Goal: Transaction & Acquisition: Purchase product/service

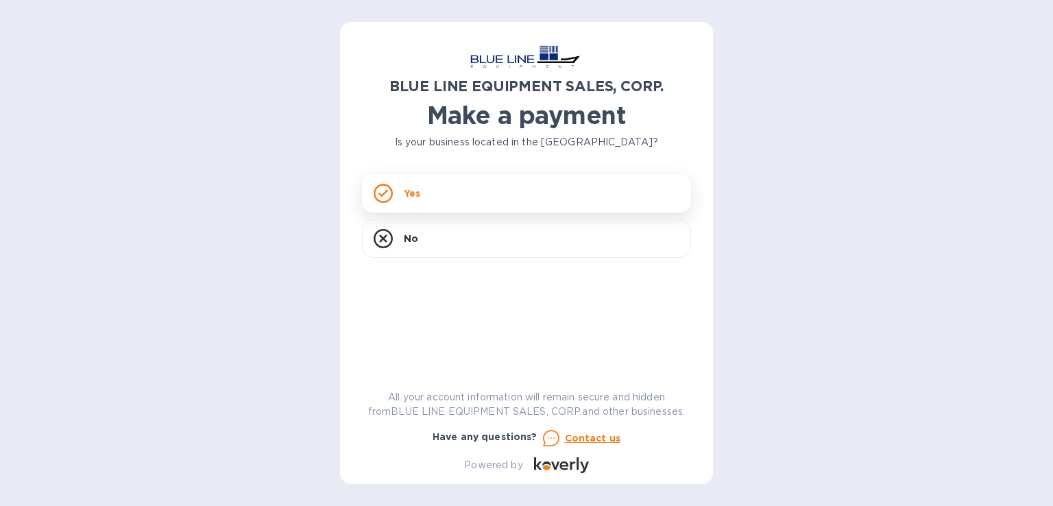
click at [503, 193] on div "Yes" at bounding box center [526, 193] width 329 height 38
click at [442, 184] on div "Yes" at bounding box center [526, 193] width 329 height 38
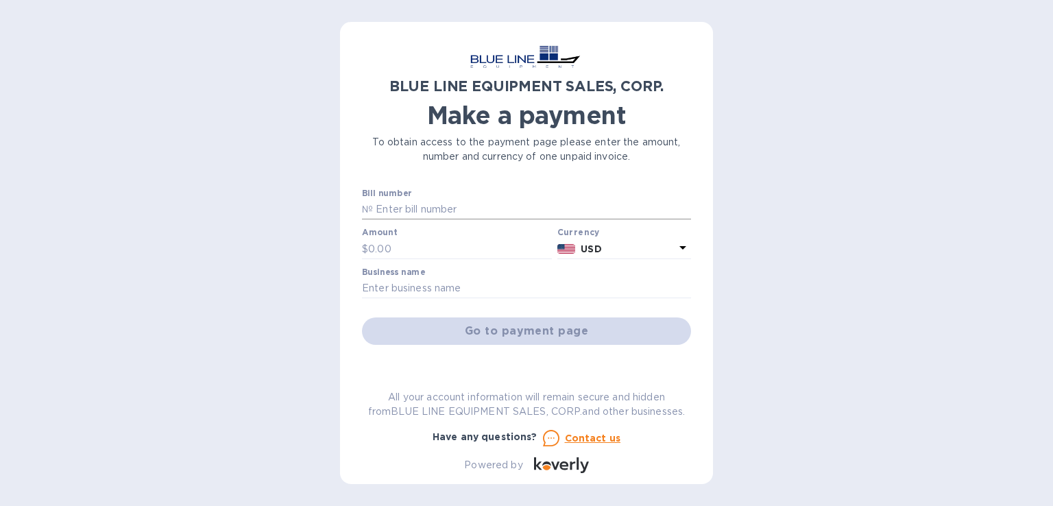
click at [488, 209] on input "text" at bounding box center [532, 210] width 318 height 21
type input "O43250806805"
click at [459, 243] on input "text" at bounding box center [460, 249] width 184 height 21
type input "5,825"
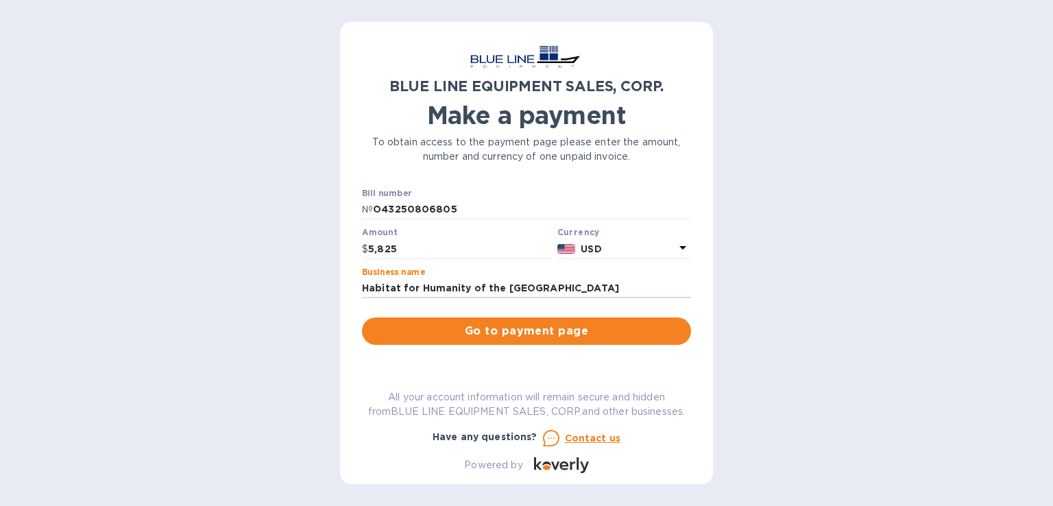
type input "Habitat for Humanity of the [GEOGRAPHIC_DATA]"
click at [382, 379] on div "BLUE LINE EQUIPMENT SALES, CORP. Make a payment To obtain access to the payment…" at bounding box center [526, 258] width 329 height 429
click at [536, 339] on span "Go to payment page" at bounding box center [526, 331] width 307 height 16
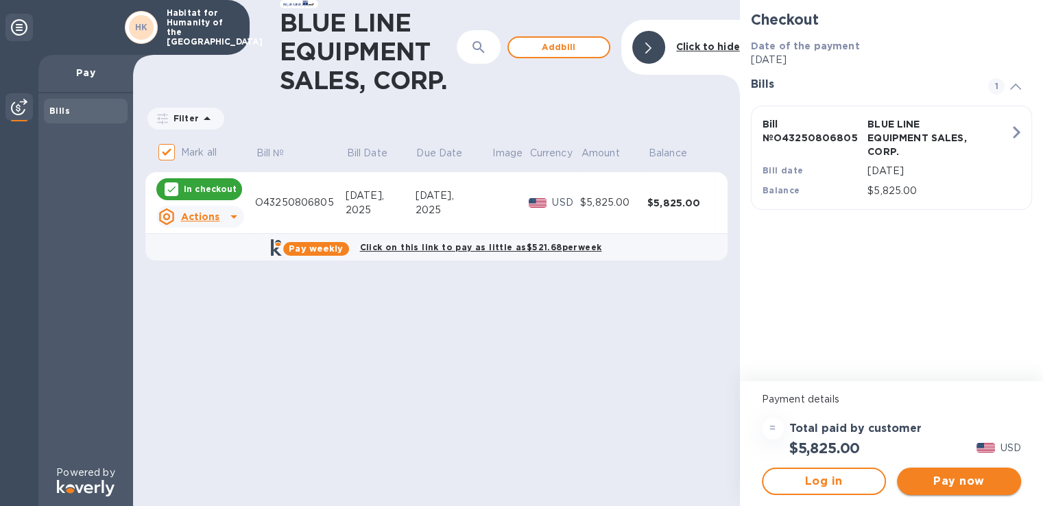
click at [971, 481] on span "Pay now" at bounding box center [959, 481] width 102 height 16
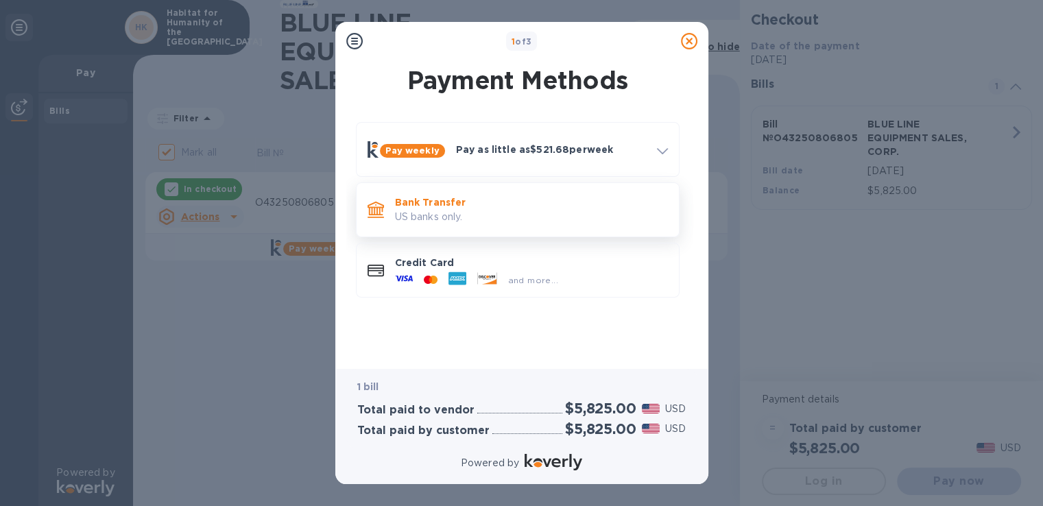
click at [448, 211] on p "US banks only." at bounding box center [531, 217] width 273 height 14
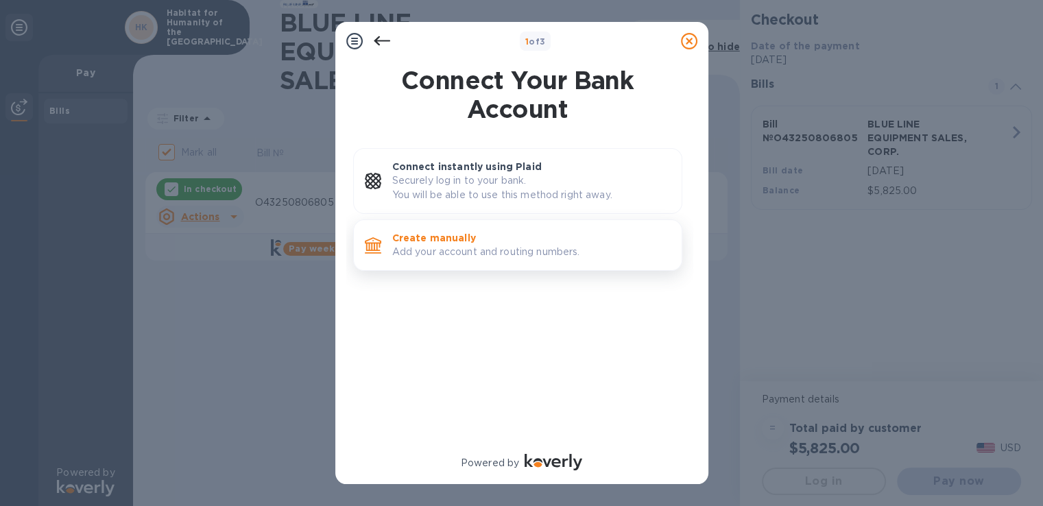
click at [454, 243] on p "Create manually" at bounding box center [531, 238] width 278 height 14
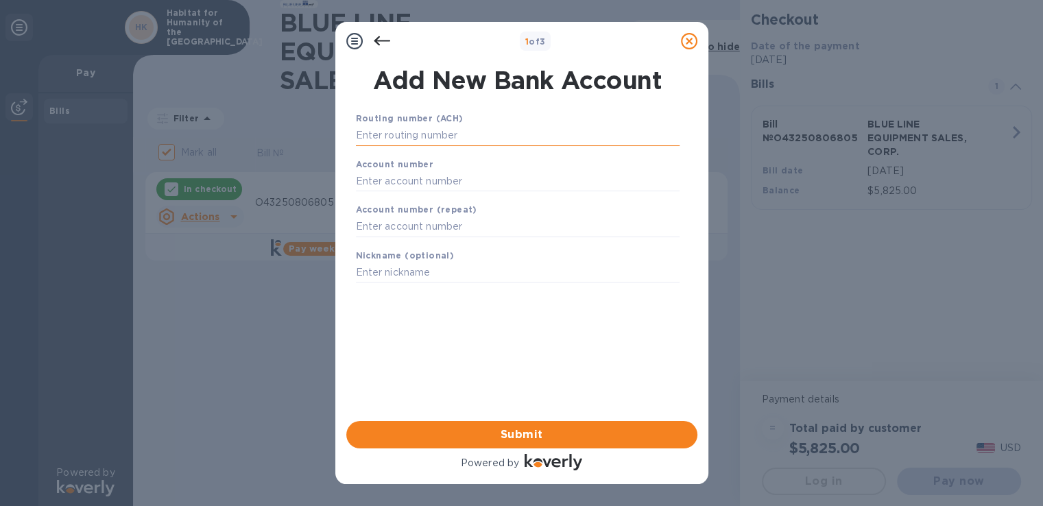
click at [453, 136] on input "text" at bounding box center [518, 135] width 324 height 21
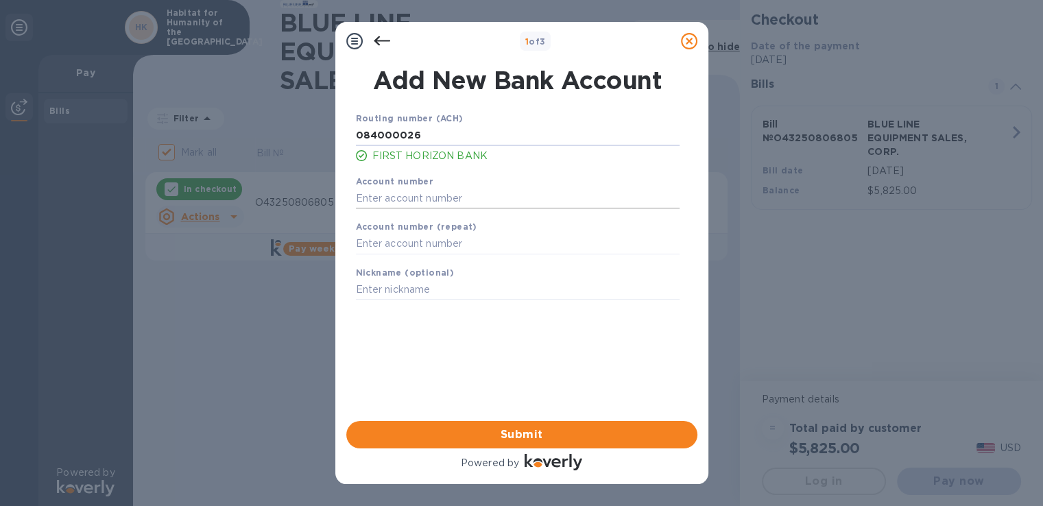
type input "084000026"
click at [464, 200] on input "text" at bounding box center [518, 198] width 324 height 21
type input "220008072974"
click at [466, 237] on input "text" at bounding box center [518, 244] width 324 height 21
type input "220008072974"
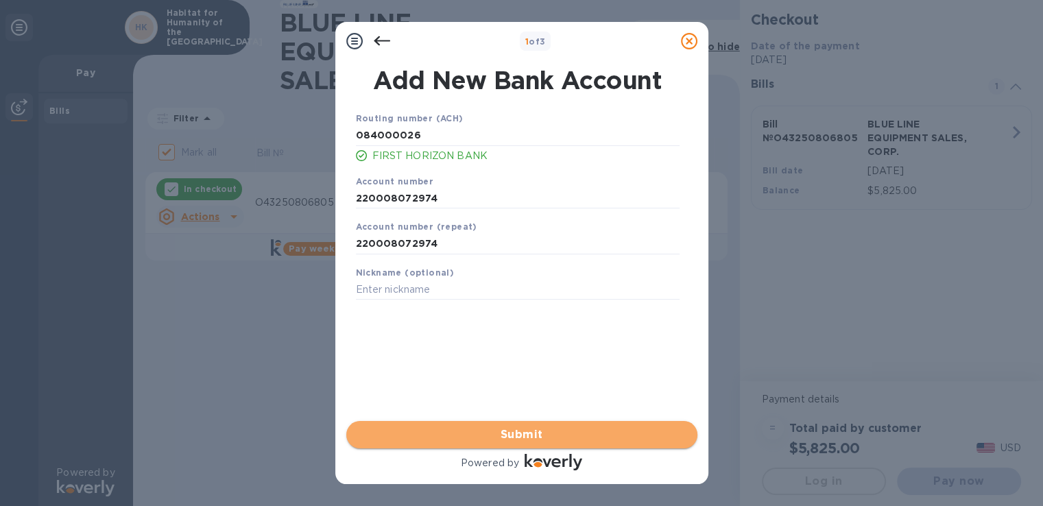
click at [549, 431] on span "Submit" at bounding box center [521, 434] width 329 height 16
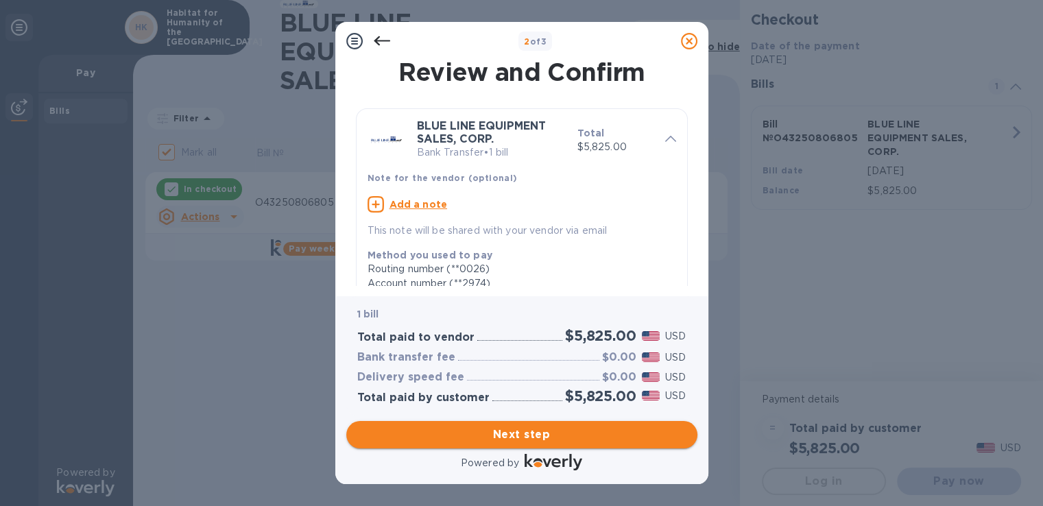
click at [516, 433] on span "Next step" at bounding box center [521, 434] width 329 height 16
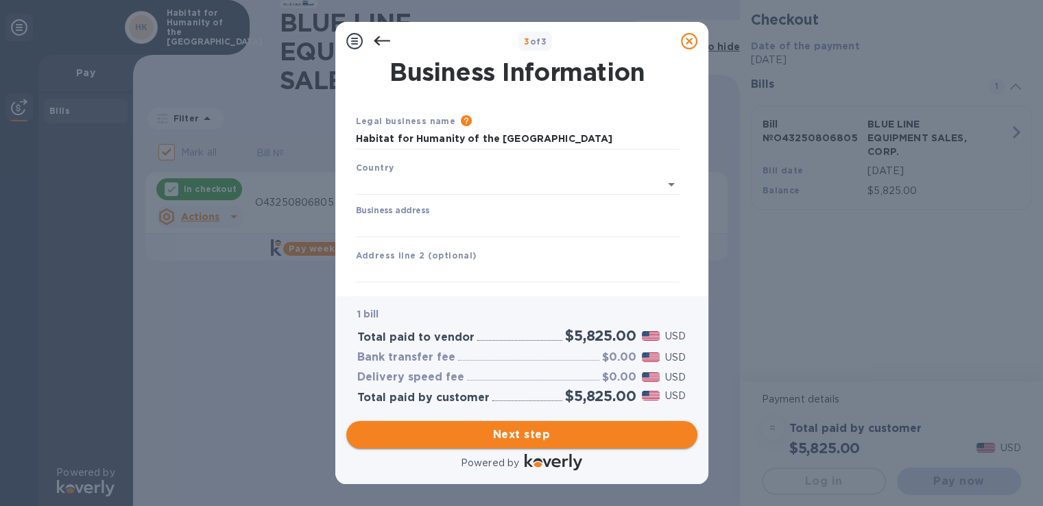
type input "[GEOGRAPHIC_DATA]"
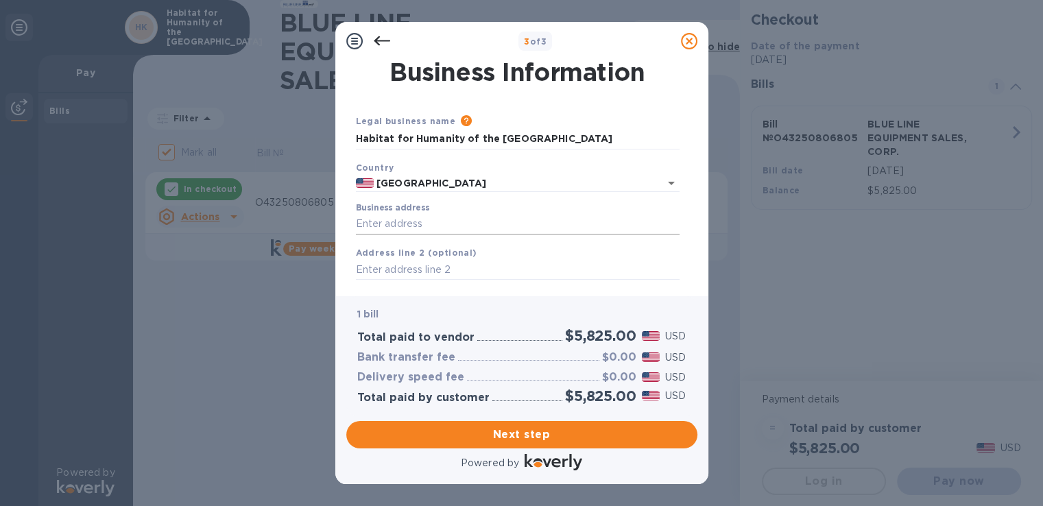
click at [449, 221] on input "Business address" at bounding box center [518, 224] width 324 height 21
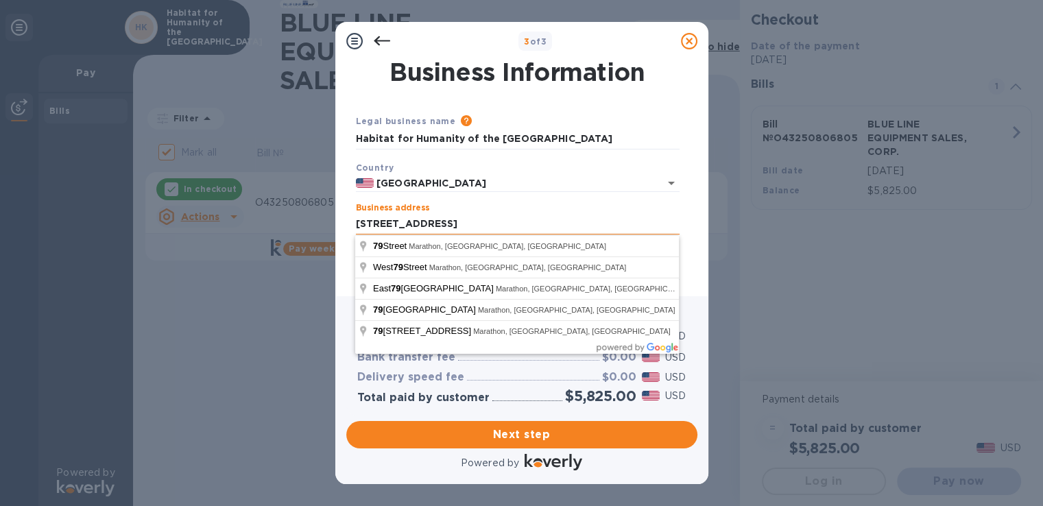
click at [474, 228] on input "[STREET_ADDRESS]" at bounding box center [518, 224] width 324 height 21
click at [342, 275] on div "Business Information Legal business name Please provide the legal name that app…" at bounding box center [521, 178] width 373 height 236
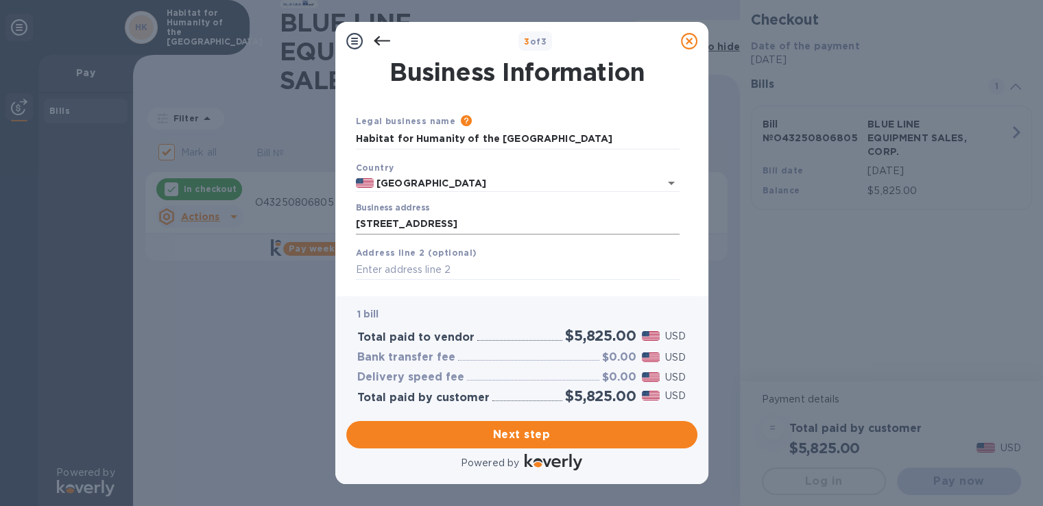
click at [480, 222] on input "[STREET_ADDRESS]" at bounding box center [518, 224] width 324 height 21
type input "[STREET_ADDRESS]"
type input "Marathon"
type input "FL"
type input "33050"
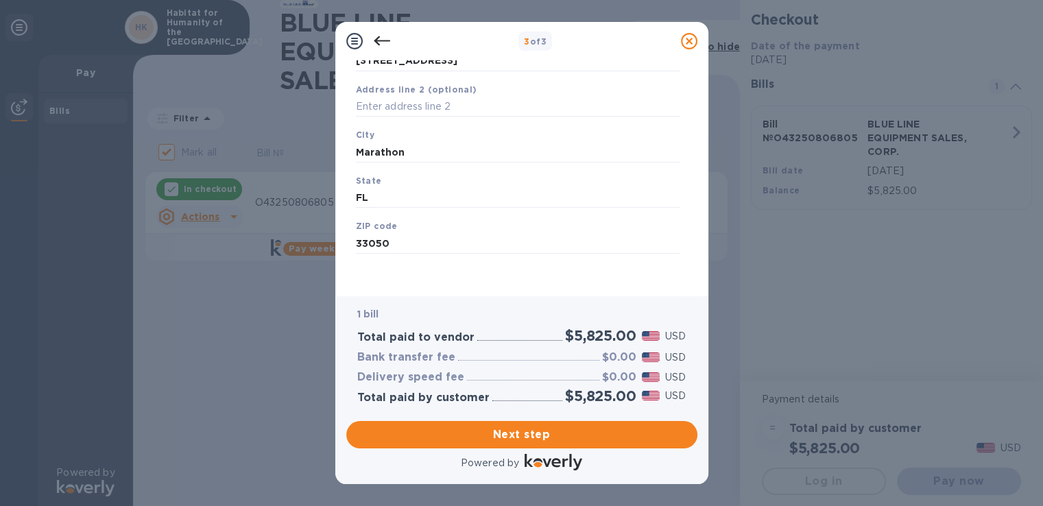
scroll to position [167, 0]
click at [551, 433] on span "Next step" at bounding box center [521, 434] width 329 height 16
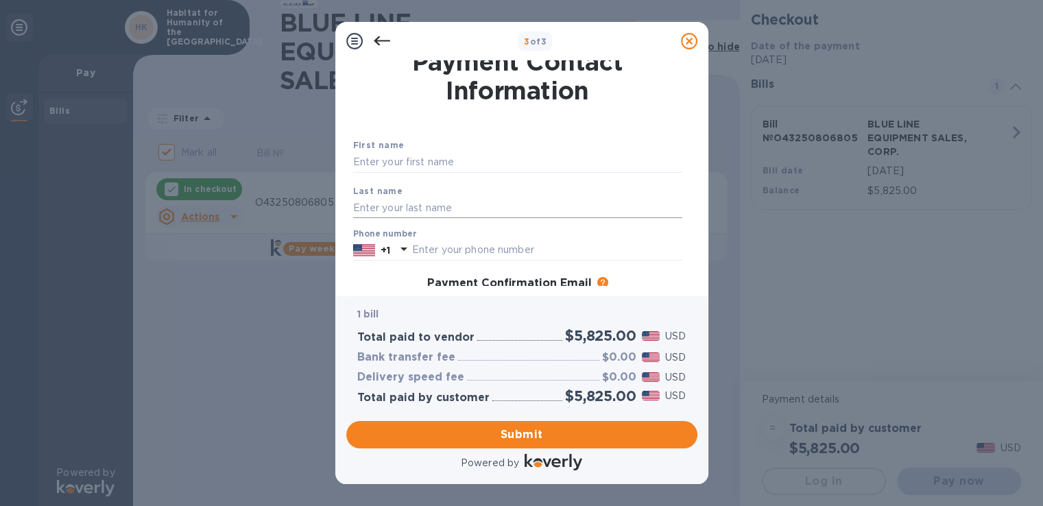
scroll to position [0, 0]
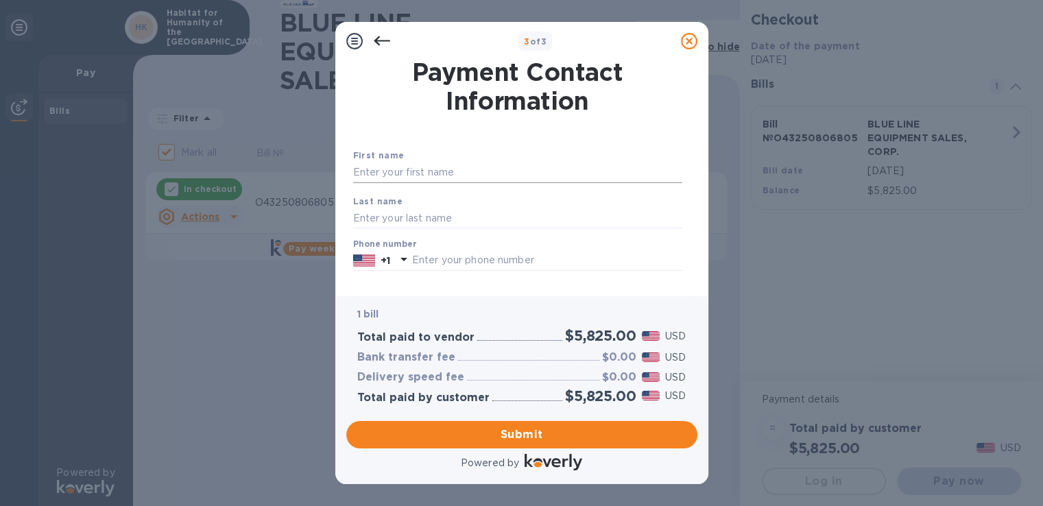
click at [481, 173] on input "text" at bounding box center [517, 173] width 329 height 21
type input "[PERSON_NAME]"
type input "3057439828"
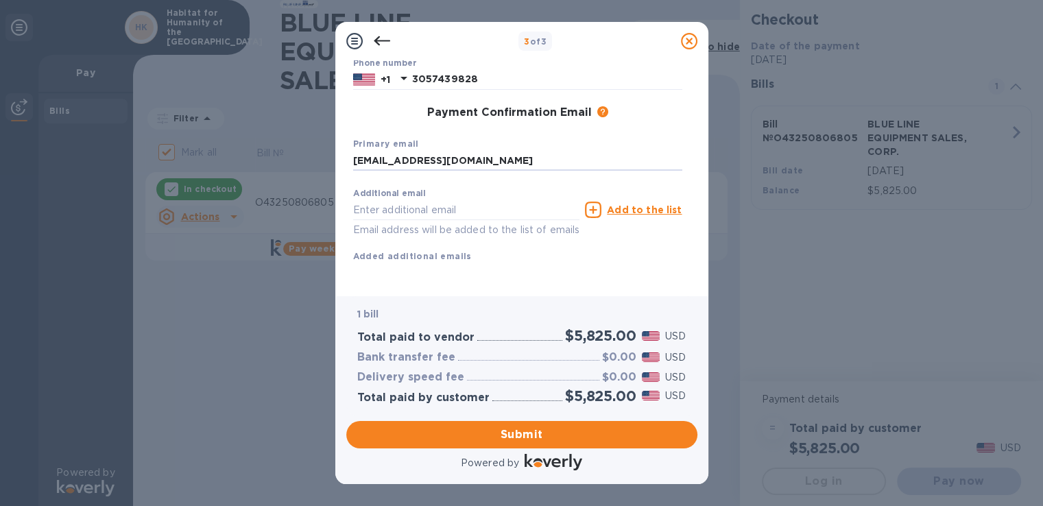
scroll to position [198, 0]
type input "[EMAIL_ADDRESS][DOMAIN_NAME]"
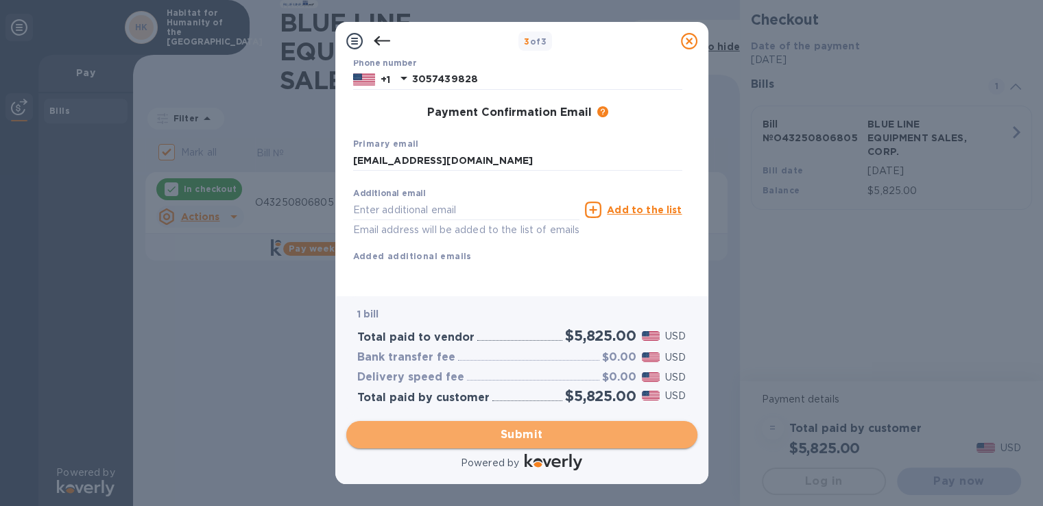
click at [557, 433] on span "Submit" at bounding box center [521, 434] width 329 height 16
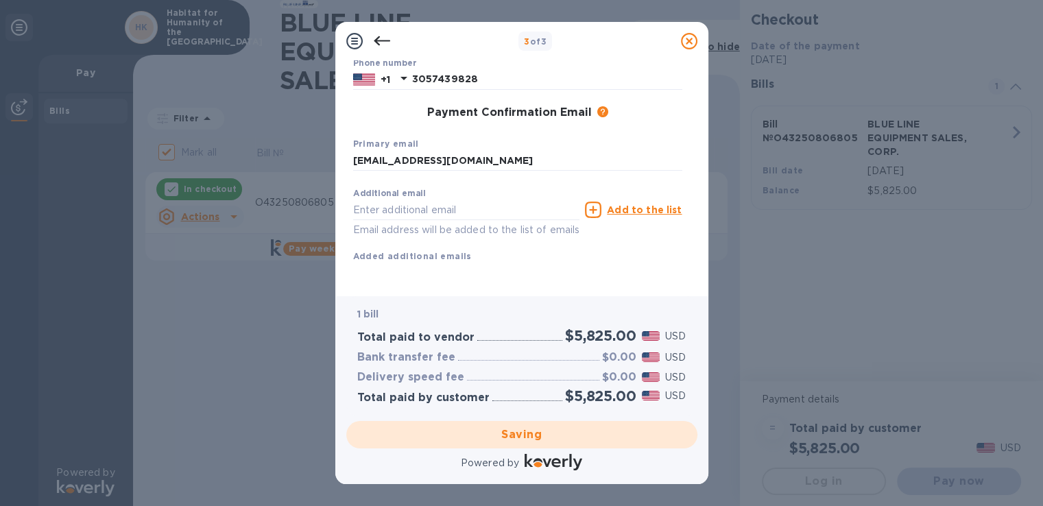
checkbox input "false"
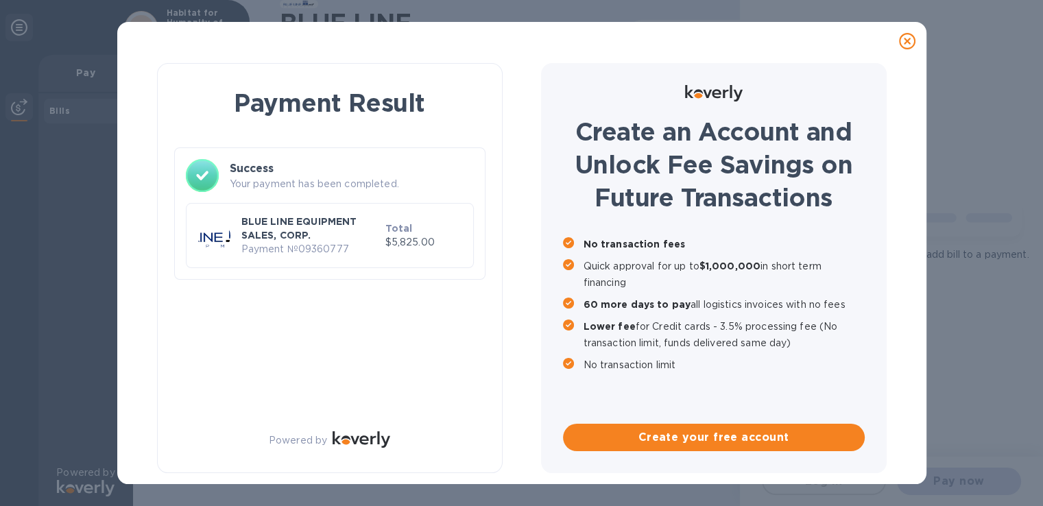
scroll to position [0, 0]
